Goal: Register for event/course

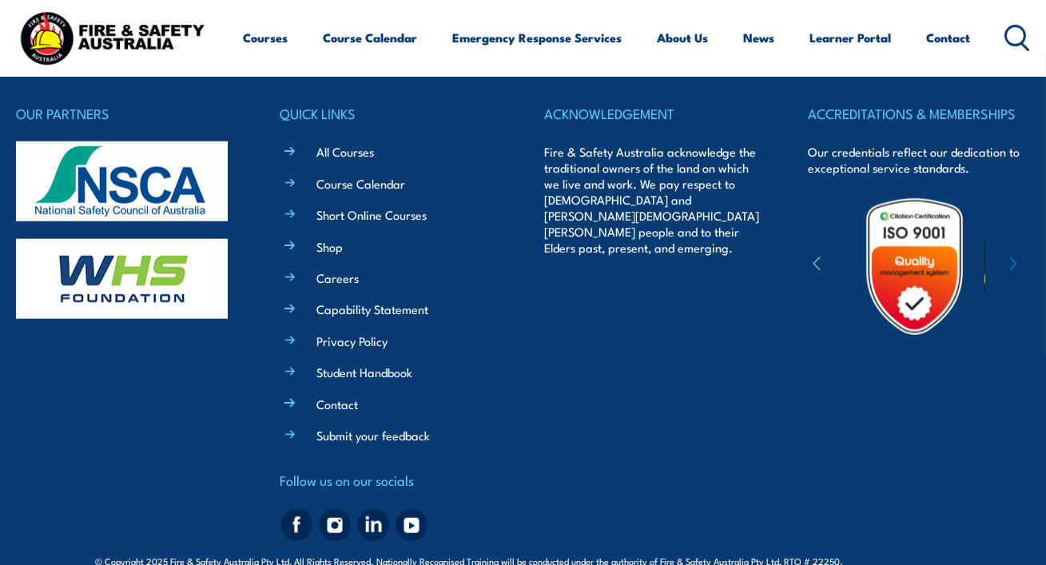
scroll to position [2900, 0]
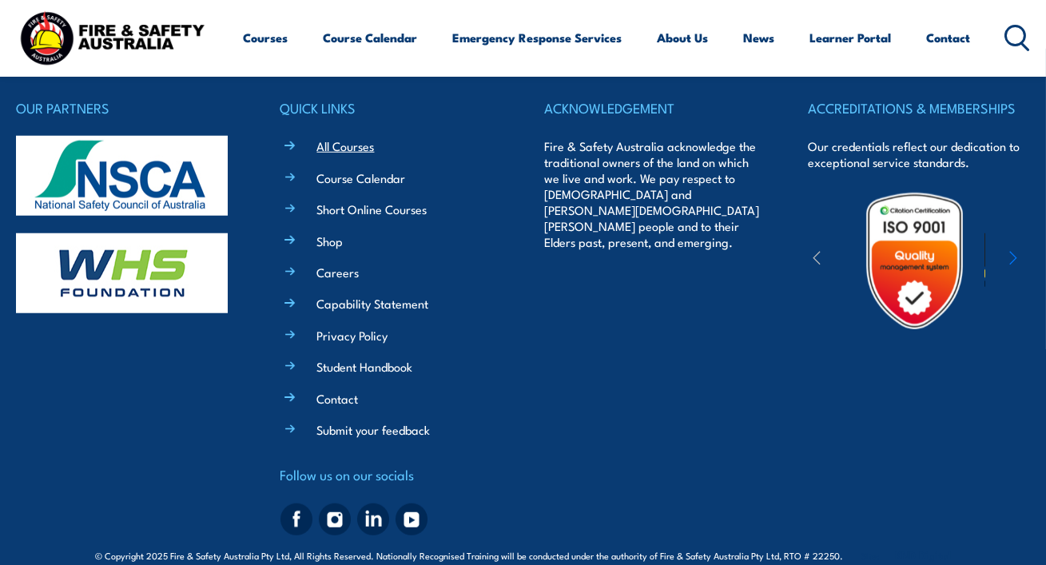
click at [349, 137] on link "All Courses" at bounding box center [346, 145] width 58 height 17
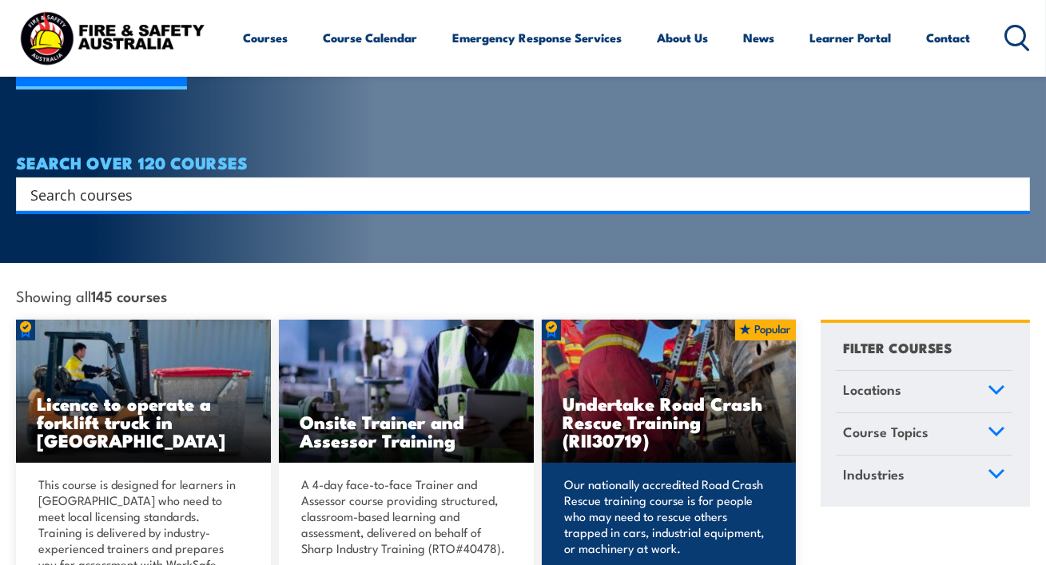
scroll to position [432, 0]
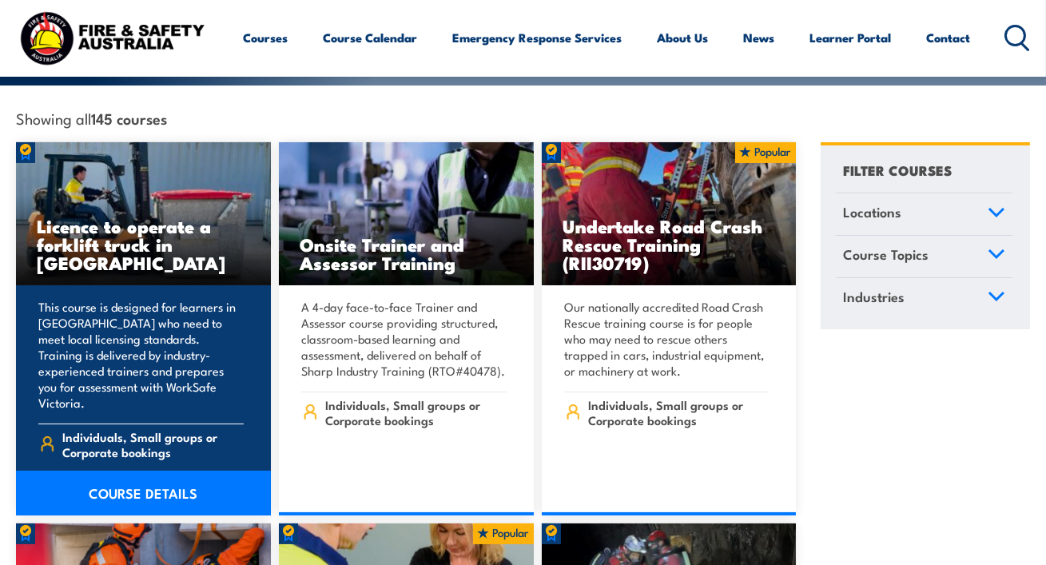
click at [165, 471] on link "COURSE DETAILS" at bounding box center [143, 493] width 255 height 45
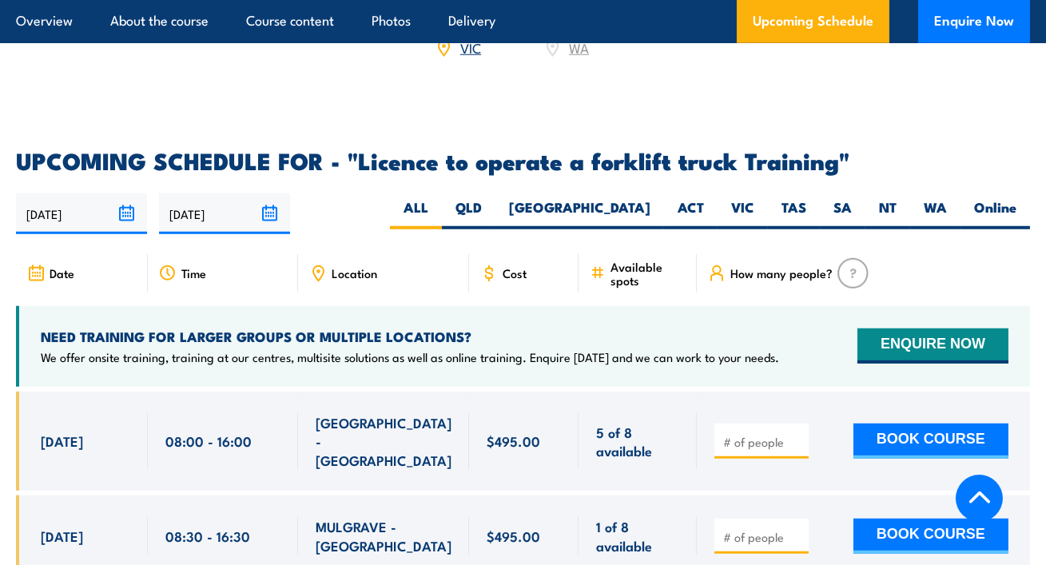
scroll to position [2427, 0]
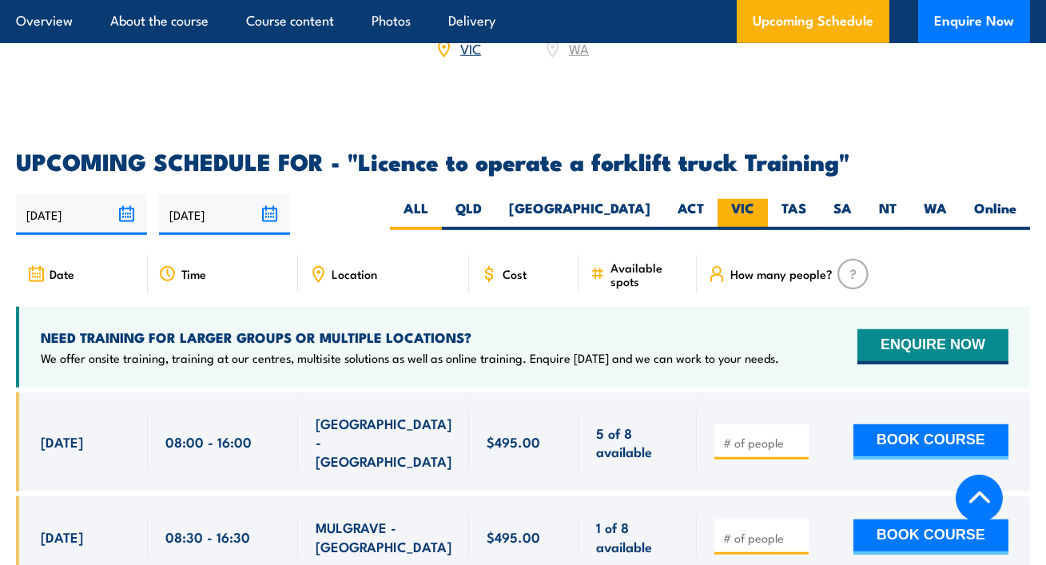
click at [738, 199] on label "VIC" at bounding box center [743, 214] width 50 height 31
click at [755, 199] on input "VIC" at bounding box center [760, 204] width 10 height 10
radio input "true"
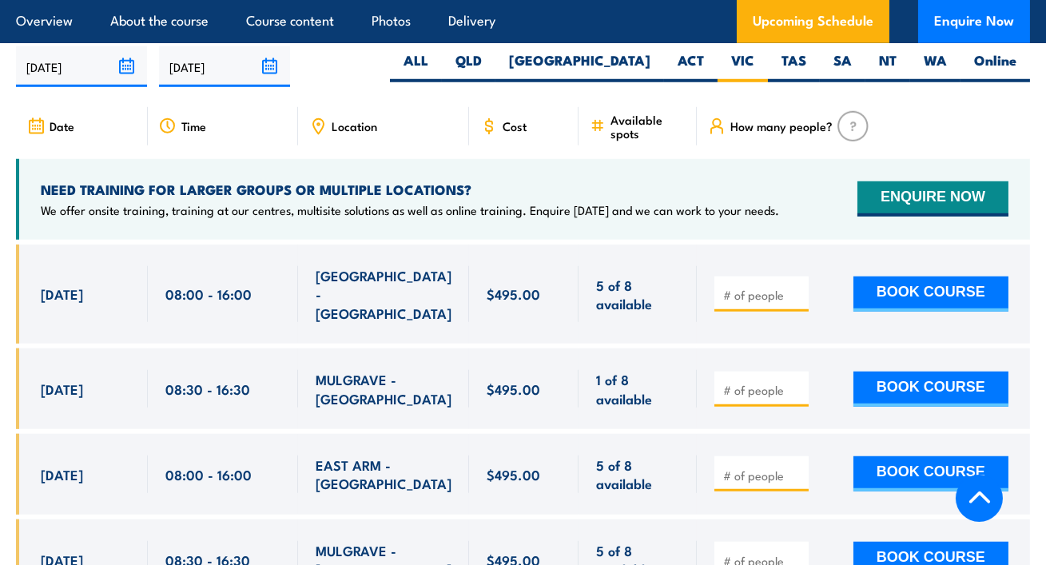
scroll to position [2671, 0]
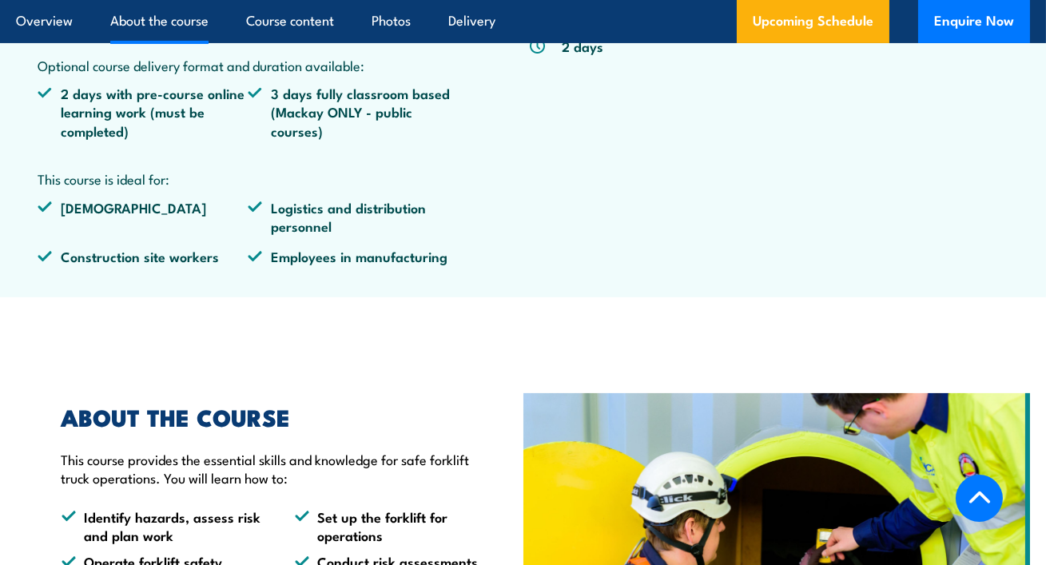
scroll to position [587, 0]
